Goal: Information Seeking & Learning: Learn about a topic

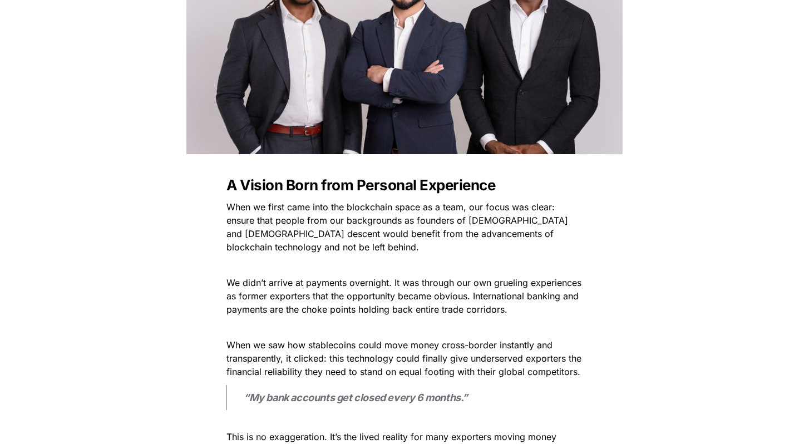
scroll to position [392, 0]
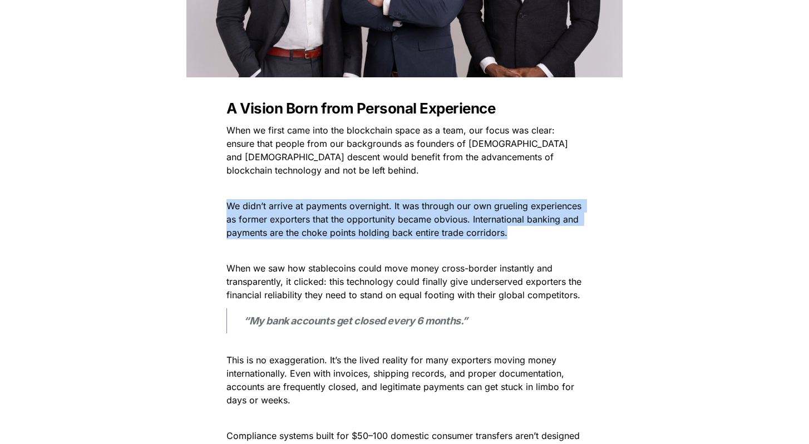
drag, startPoint x: 307, startPoint y: 185, endPoint x: 317, endPoint y: 244, distance: 60.3
click at [317, 244] on p at bounding box center [405, 251] width 390 height 18
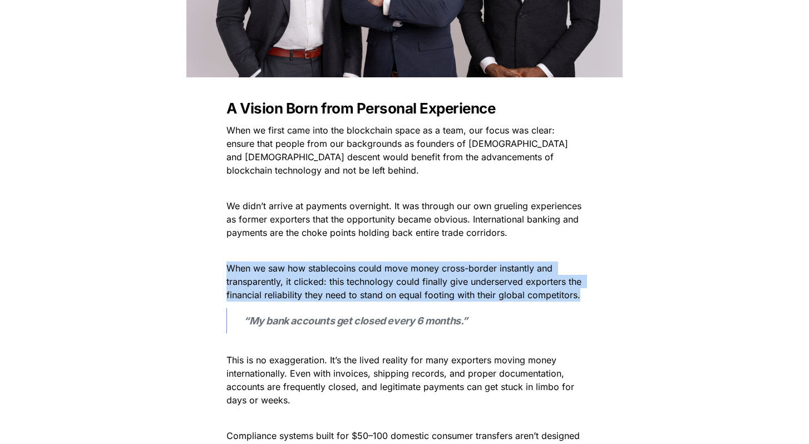
drag, startPoint x: 317, startPoint y: 244, endPoint x: 592, endPoint y: 295, distance: 280.2
click at [592, 295] on p "When we saw how stablecoins could move money cross-border instantly and transpa…" at bounding box center [405, 281] width 390 height 45
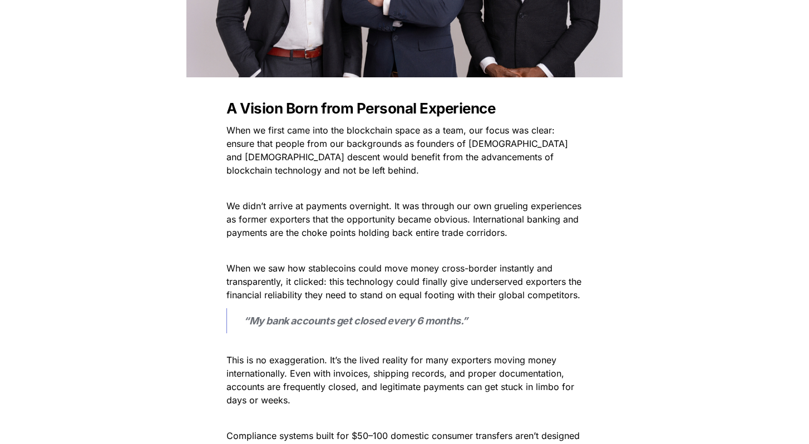
drag, startPoint x: 592, startPoint y: 295, endPoint x: 586, endPoint y: 294, distance: 6.8
click at [586, 294] on p "When we saw how stablecoins could move money cross-border instantly and transpa…" at bounding box center [405, 281] width 390 height 45
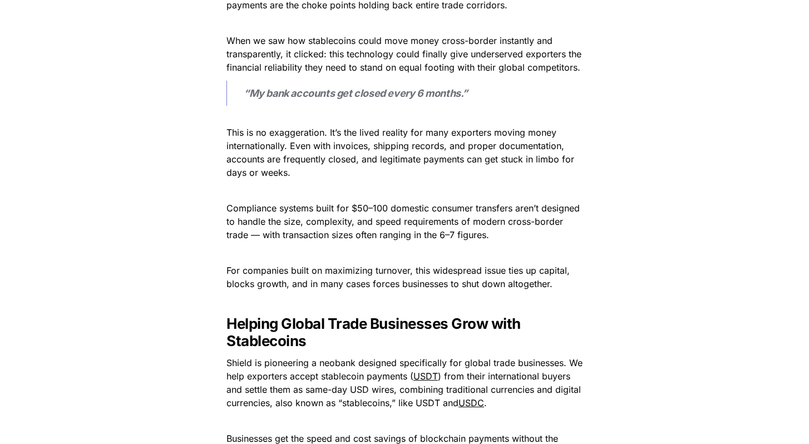
scroll to position [633, 0]
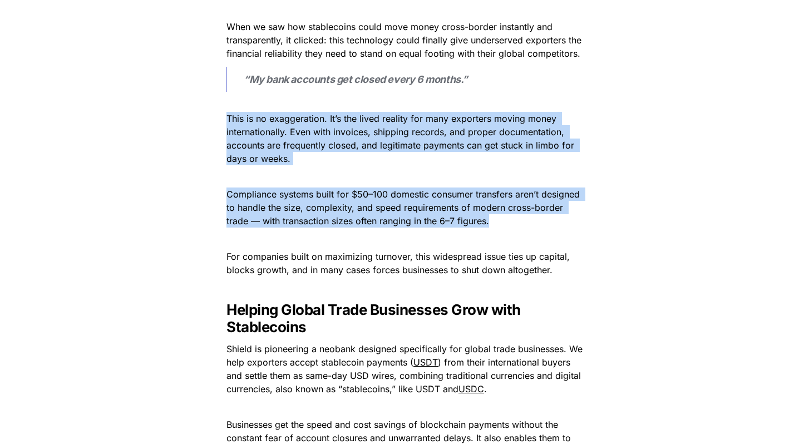
drag, startPoint x: 229, startPoint y: 116, endPoint x: 269, endPoint y: 242, distance: 132.6
click at [269, 242] on p at bounding box center [405, 239] width 390 height 18
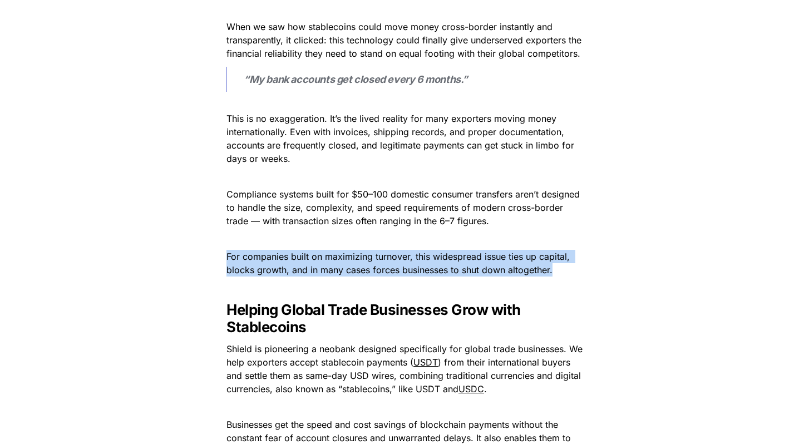
drag, startPoint x: 269, startPoint y: 242, endPoint x: 289, endPoint y: 287, distance: 49.1
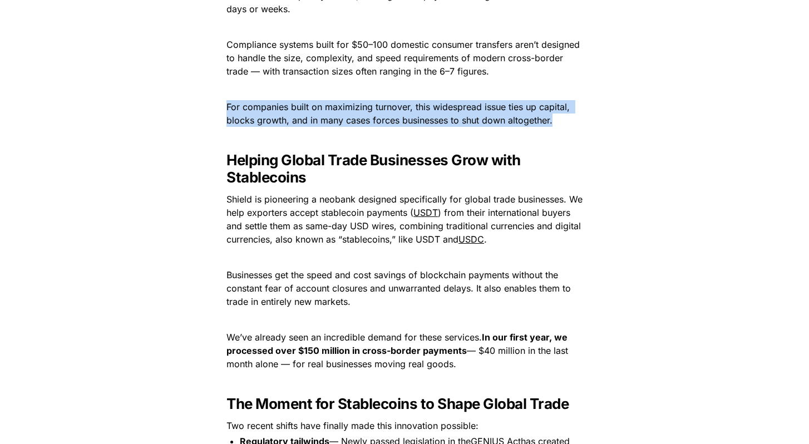
scroll to position [796, 0]
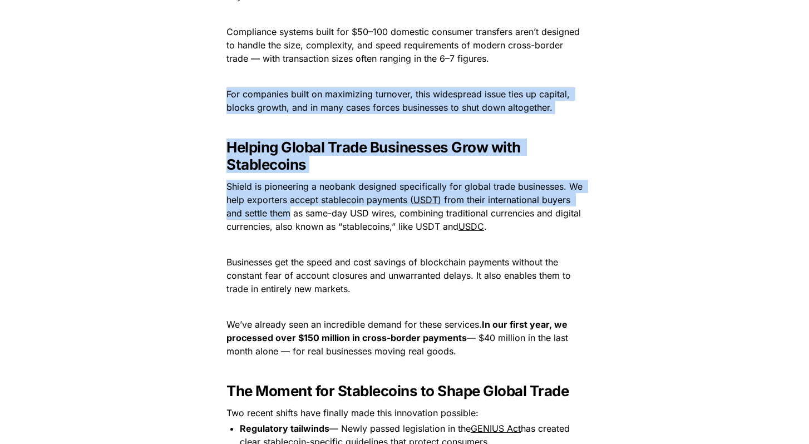
drag, startPoint x: 277, startPoint y: 74, endPoint x: 287, endPoint y: 222, distance: 147.9
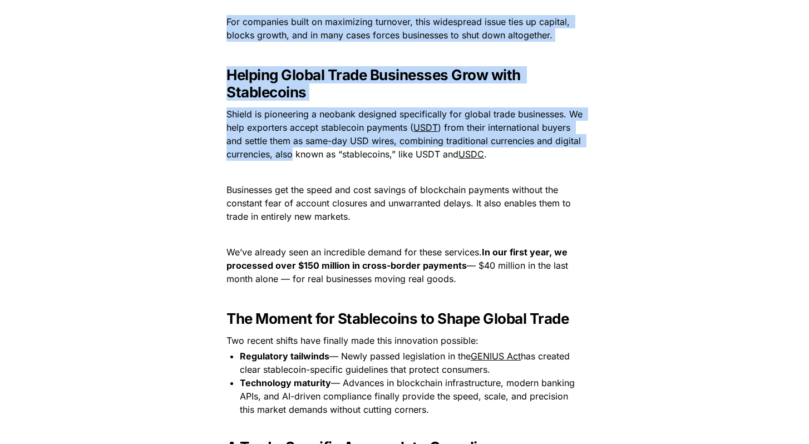
scroll to position [879, 0]
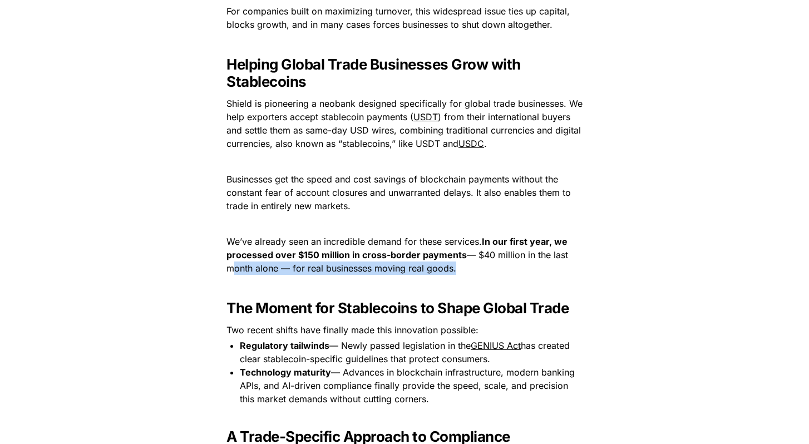
drag, startPoint x: 288, startPoint y: 285, endPoint x: 217, endPoint y: 266, distance: 74.3
click at [217, 266] on div "A Vision Born from Personal Experience When we first came into the blockchain s…" at bounding box center [404, 400] width 445 height 1584
click at [217, 266] on p "We’ve already seen an incredible demand for these services. In our first year, …" at bounding box center [405, 255] width 390 height 45
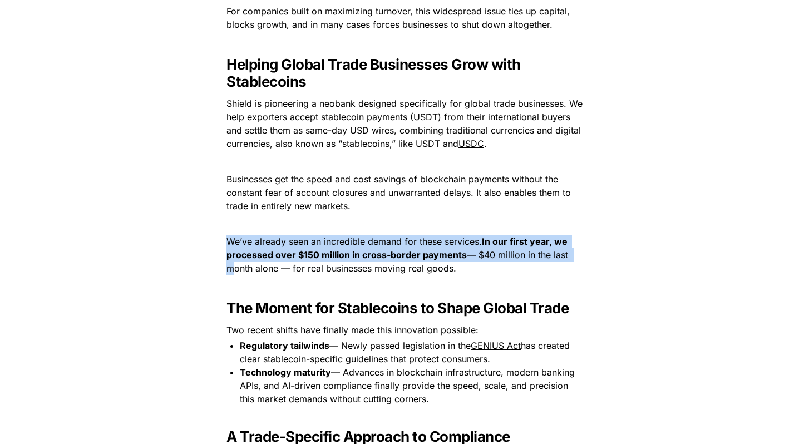
drag, startPoint x: 217, startPoint y: 266, endPoint x: 219, endPoint y: 235, distance: 31.3
click at [219, 235] on p "We’ve already seen an incredible demand for these services. In our first year, …" at bounding box center [405, 255] width 390 height 45
drag, startPoint x: 219, startPoint y: 235, endPoint x: 223, endPoint y: 293, distance: 58.0
click at [223, 293] on div "A Vision Born from Personal Experience When we first came into the blockchain s…" at bounding box center [404, 400] width 445 height 1584
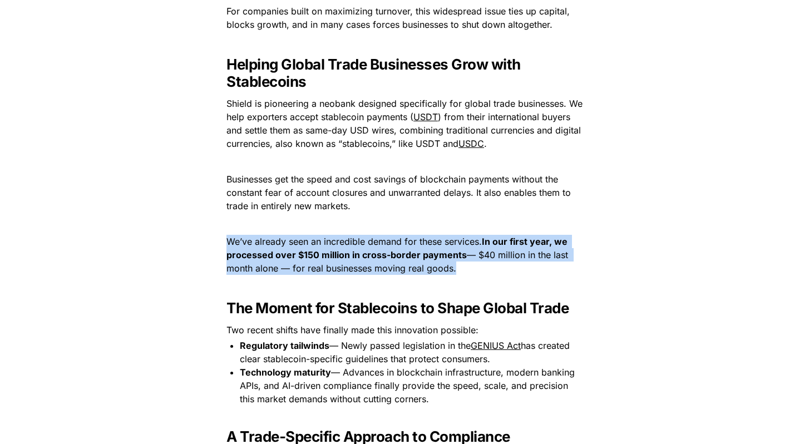
click at [223, 293] on p at bounding box center [405, 286] width 390 height 18
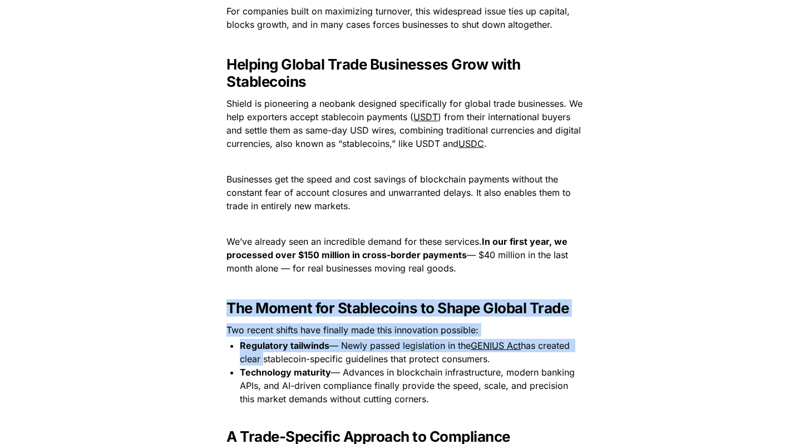
drag, startPoint x: 223, startPoint y: 293, endPoint x: 232, endPoint y: 365, distance: 72.4
click at [232, 365] on div "A Vision Born from Personal Experience When we first came into the blockchain s…" at bounding box center [404, 400] width 445 height 1584
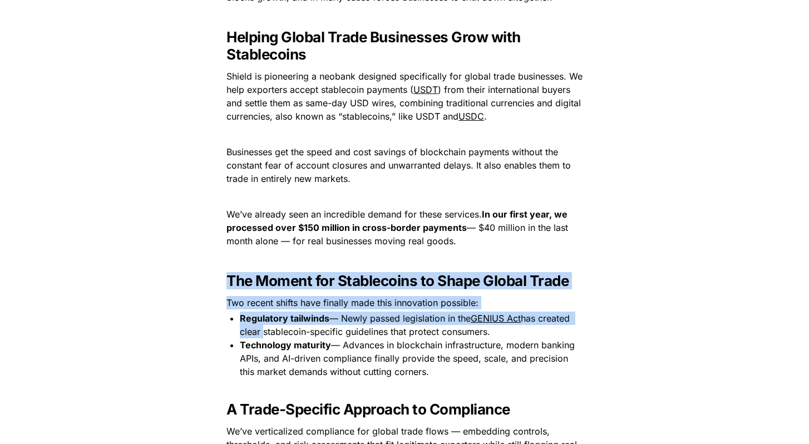
scroll to position [998, 0]
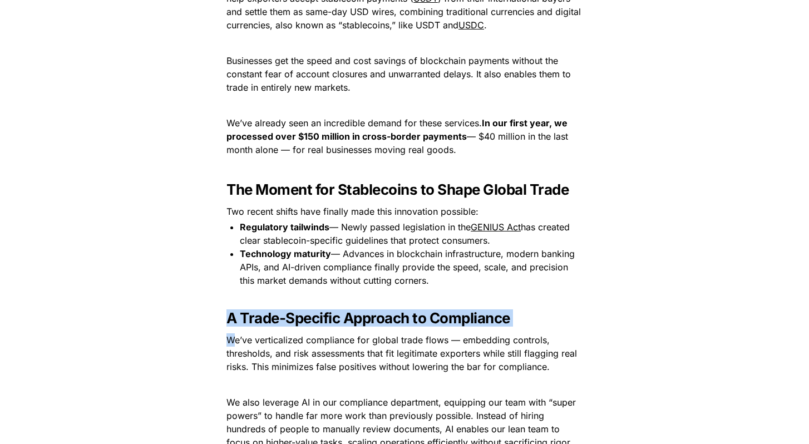
drag, startPoint x: 235, startPoint y: 294, endPoint x: 233, endPoint y: 346, distance: 52.4
click at [233, 346] on div "A Vision Born from Personal Experience When we first came into the blockchain s…" at bounding box center [404, 282] width 445 height 1584
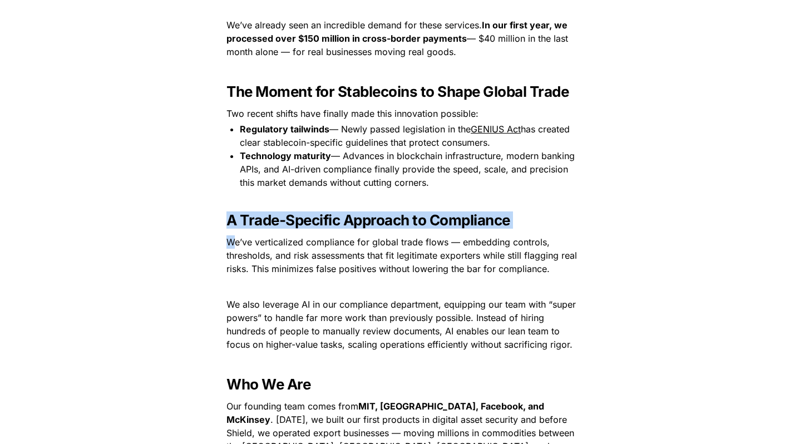
scroll to position [1123, 0]
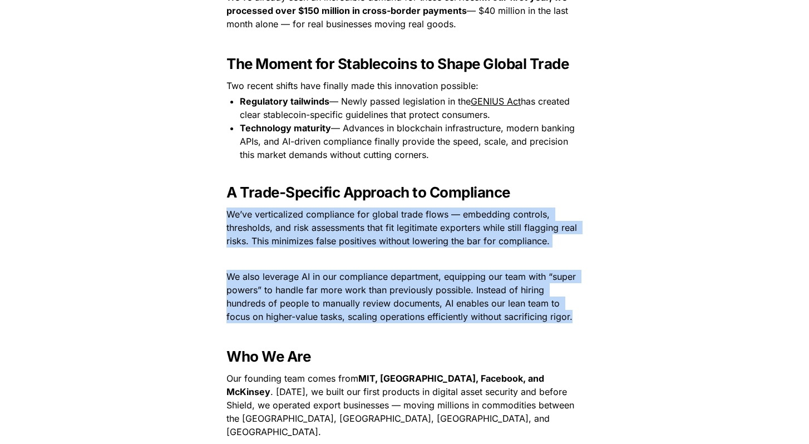
drag, startPoint x: 233, startPoint y: 347, endPoint x: 233, endPoint y: 185, distance: 162.0
click at [233, 186] on div "A Vision Born from Personal Experience When we first came into the blockchain s…" at bounding box center [404, 156] width 445 height 1584
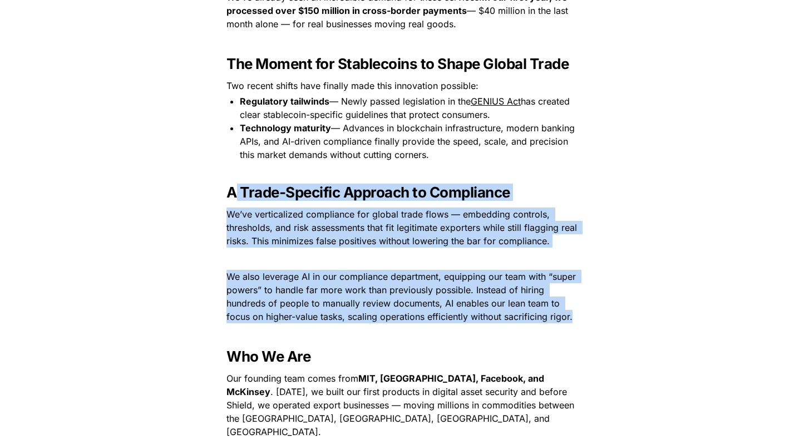
click at [233, 185] on strong "A Trade-Specific Approach to Compliance" at bounding box center [369, 192] width 284 height 17
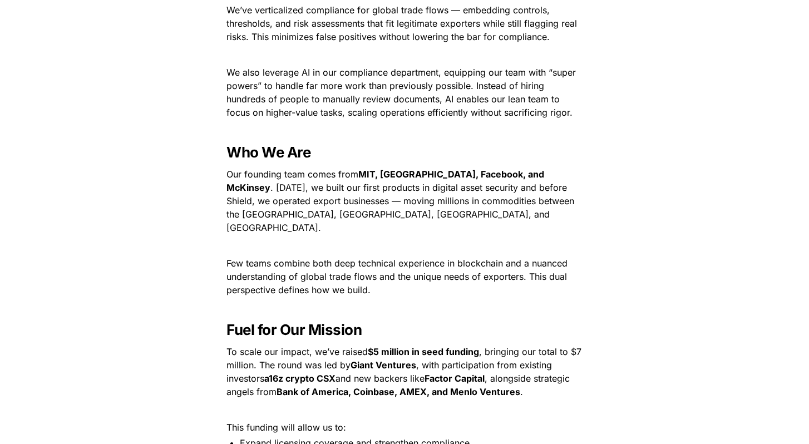
scroll to position [1327, 0]
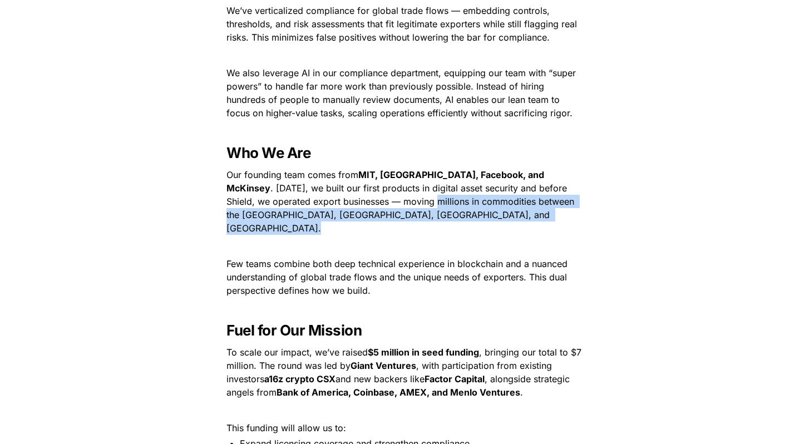
drag, startPoint x: 353, startPoint y: 202, endPoint x: 362, endPoint y: 224, distance: 24.0
click at [362, 237] on p at bounding box center [405, 246] width 390 height 18
drag, startPoint x: 362, startPoint y: 224, endPoint x: 232, endPoint y: 217, distance: 131.0
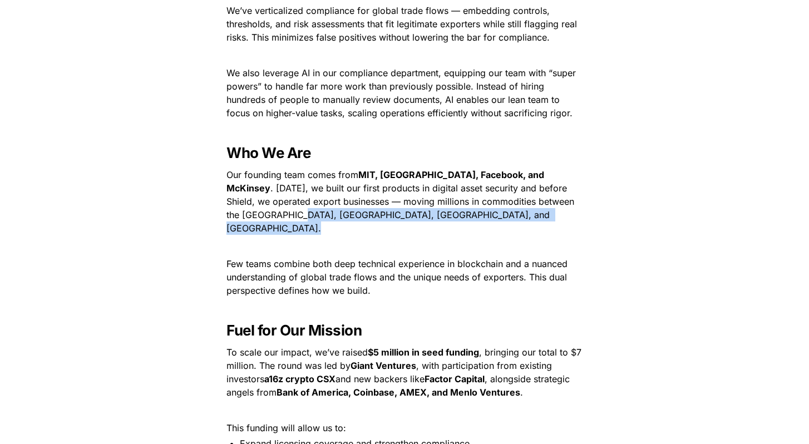
click at [232, 217] on span ". [DATE], we built our first products in digital asset security and before Shie…" at bounding box center [402, 208] width 351 height 51
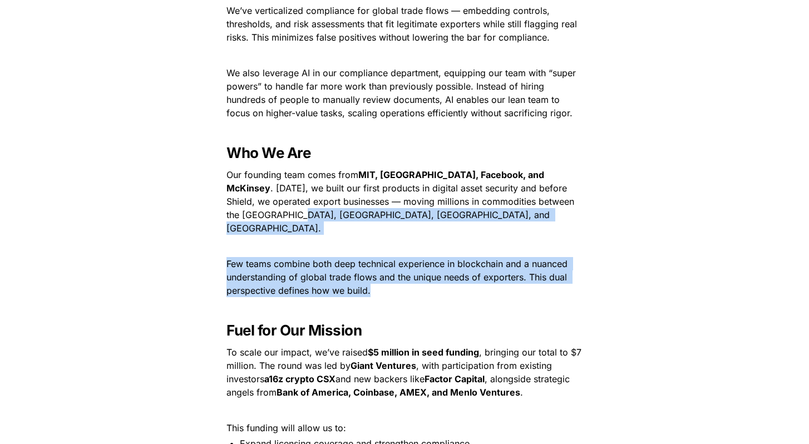
drag, startPoint x: 232, startPoint y: 217, endPoint x: 307, endPoint y: 297, distance: 109.9
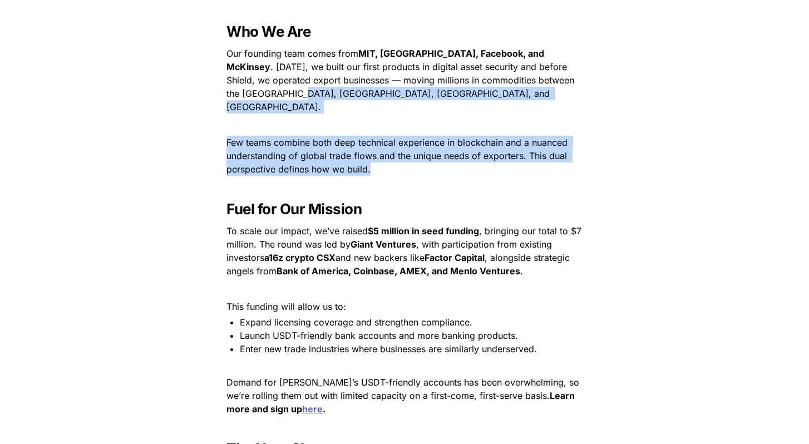
scroll to position [1457, 0]
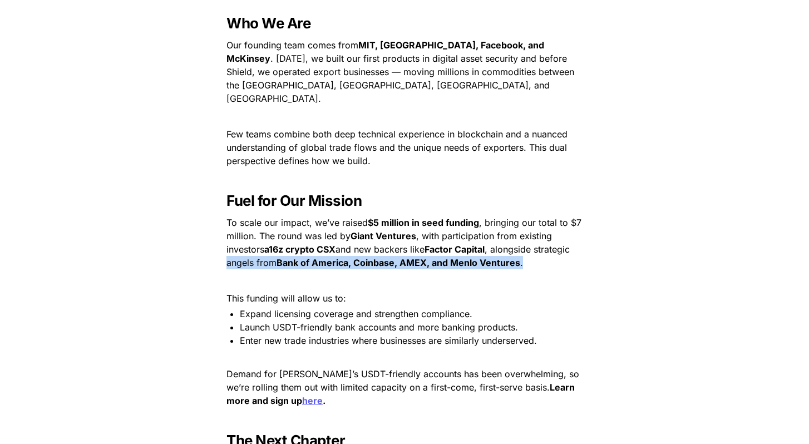
drag, startPoint x: 287, startPoint y: 273, endPoint x: 228, endPoint y: 252, distance: 62.2
click at [228, 252] on span ", alongside strategic angels from" at bounding box center [400, 256] width 346 height 24
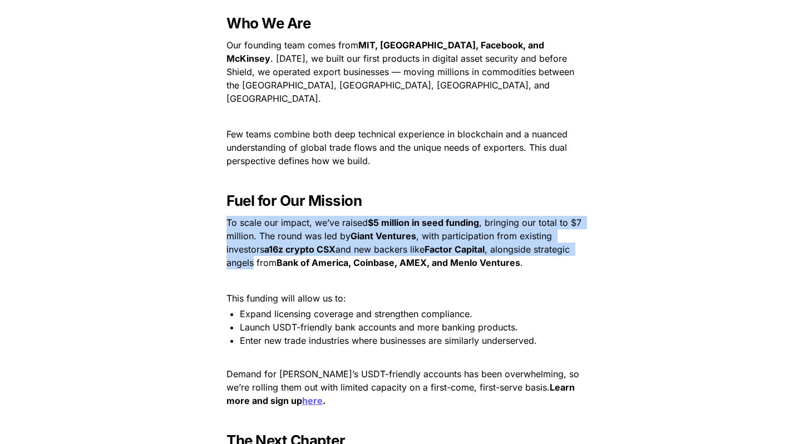
drag, startPoint x: 228, startPoint y: 252, endPoint x: 218, endPoint y: 200, distance: 52.8
click at [218, 200] on h3 "Fuel for Our Mission" at bounding box center [405, 201] width 390 height 26
drag, startPoint x: 218, startPoint y: 200, endPoint x: 218, endPoint y: 251, distance: 50.7
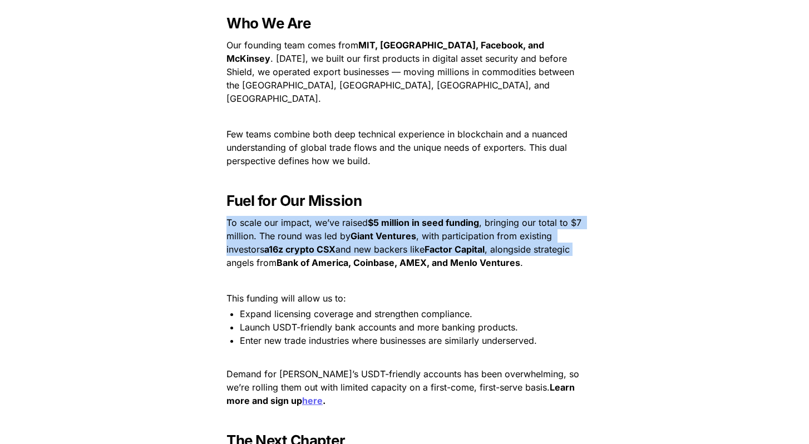
click at [218, 251] on p "To scale our impact, we’ve raised $5 million in seed funding , bringing our tot…" at bounding box center [405, 243] width 390 height 58
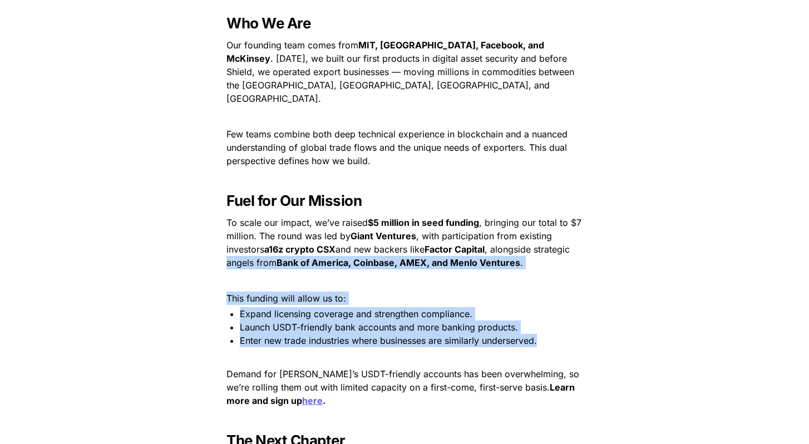
drag, startPoint x: 218, startPoint y: 251, endPoint x: 223, endPoint y: 356, distance: 104.8
click at [223, 365] on p "Demand for [PERSON_NAME]’s USDT-friendly accounts has been overwhelming, so we’…" at bounding box center [405, 387] width 390 height 45
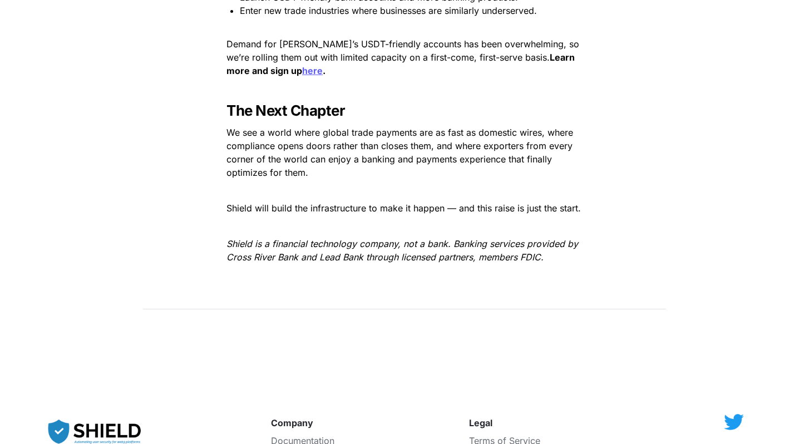
scroll to position [1791, 0]
